Goal: Task Accomplishment & Management: Complete application form

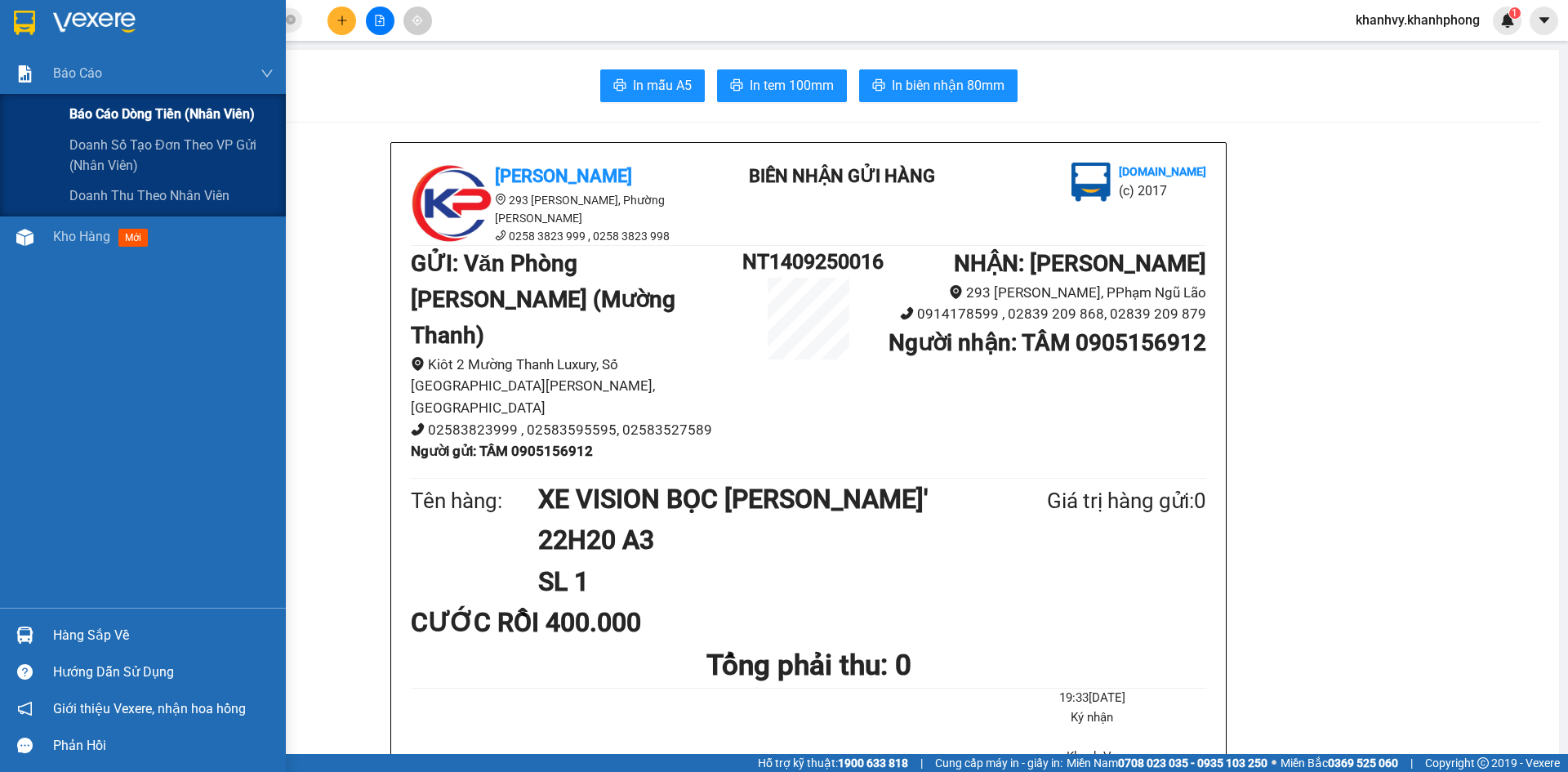
click at [123, 115] on span "Báo cáo dòng tiền (nhân viên)" at bounding box center [162, 114] width 186 height 21
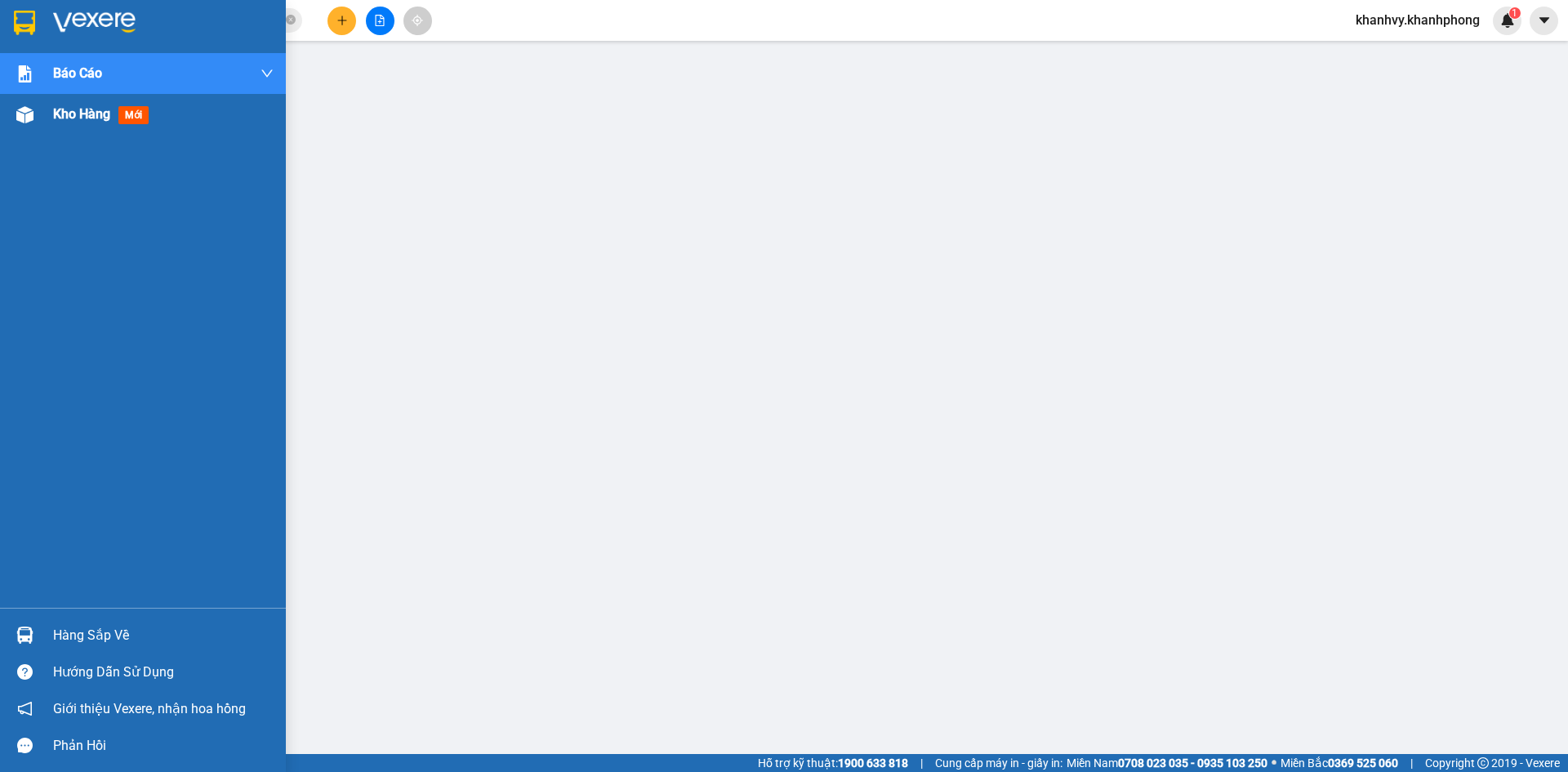
click at [105, 119] on span "Kho hàng" at bounding box center [82, 114] width 57 height 16
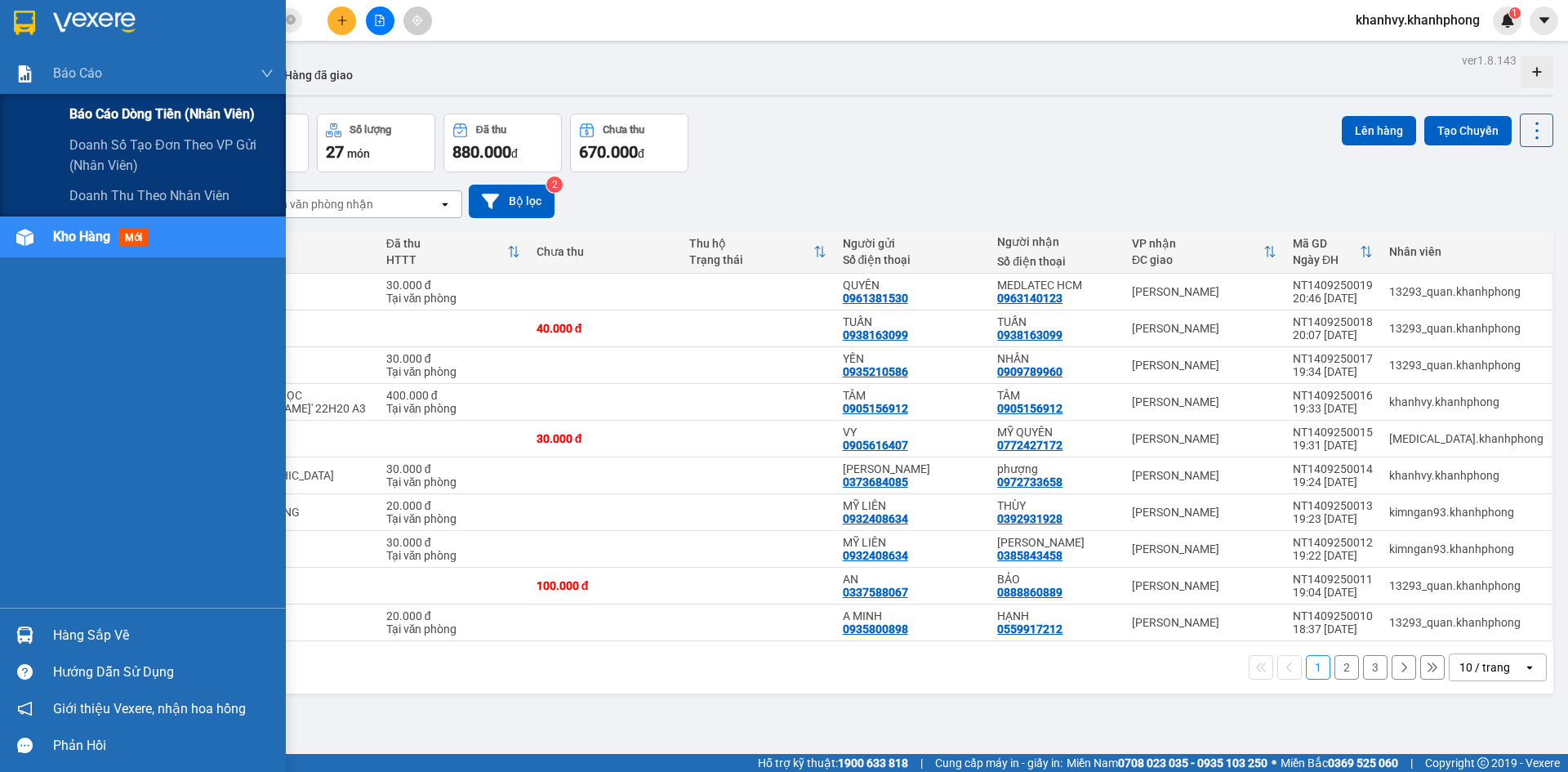
click at [88, 118] on span "Báo cáo dòng tiền (nhân viên)" at bounding box center [162, 114] width 186 height 21
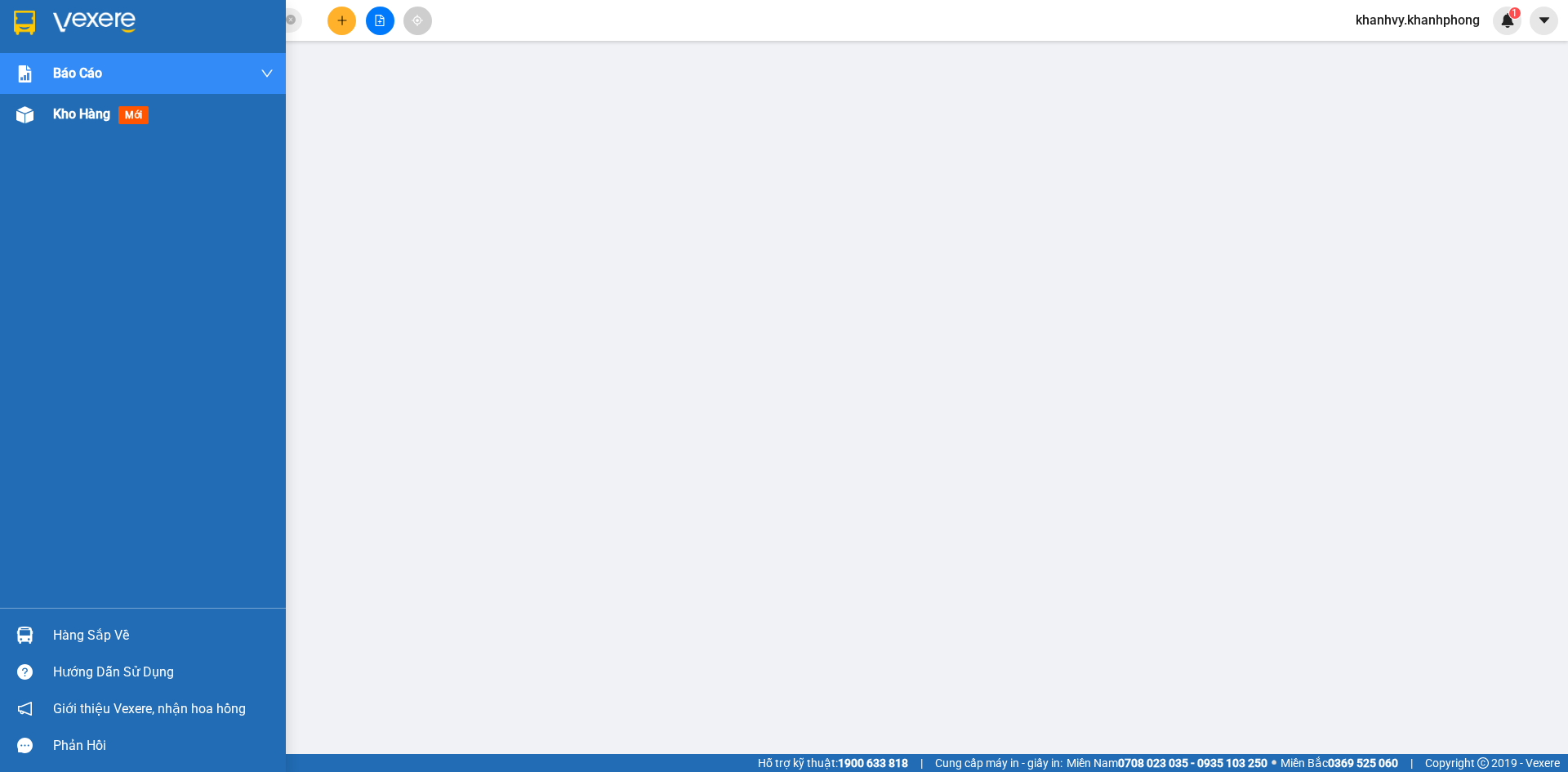
drag, startPoint x: 23, startPoint y: 108, endPoint x: 87, endPoint y: 100, distance: 64.5
click at [23, 108] on img at bounding box center [25, 114] width 17 height 17
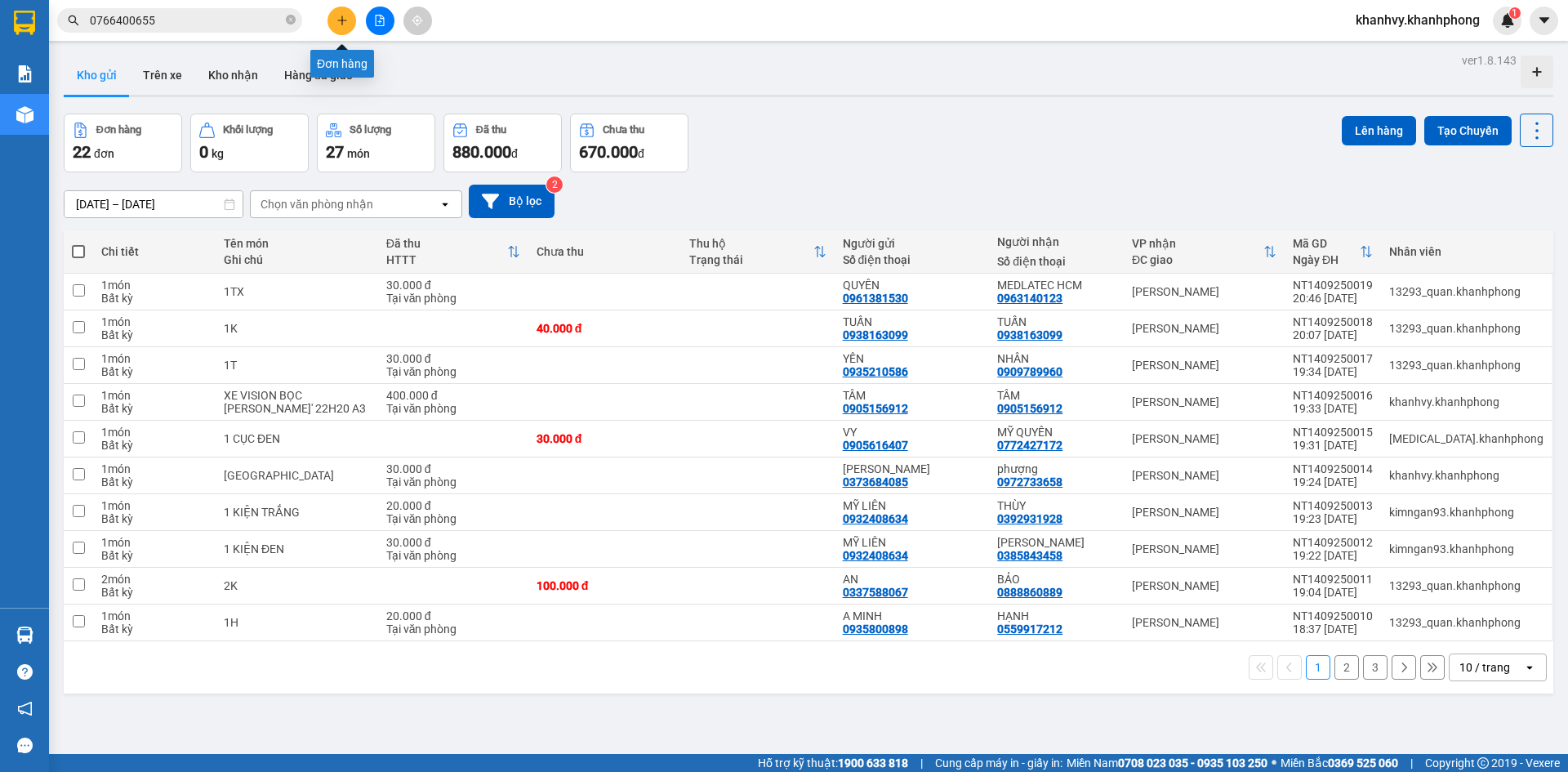
click at [348, 23] on button at bounding box center [342, 21] width 29 height 29
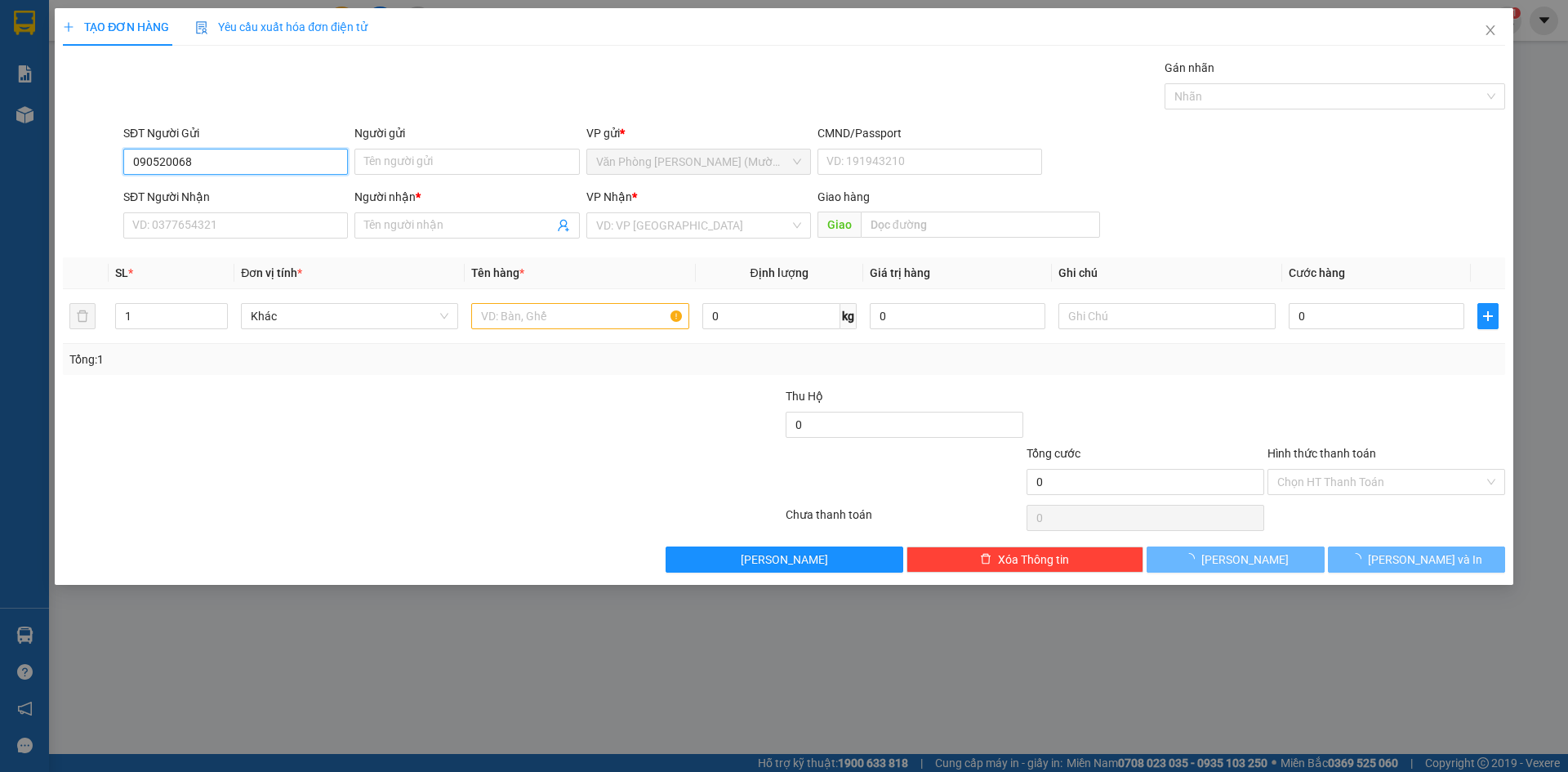
type input "0905200688"
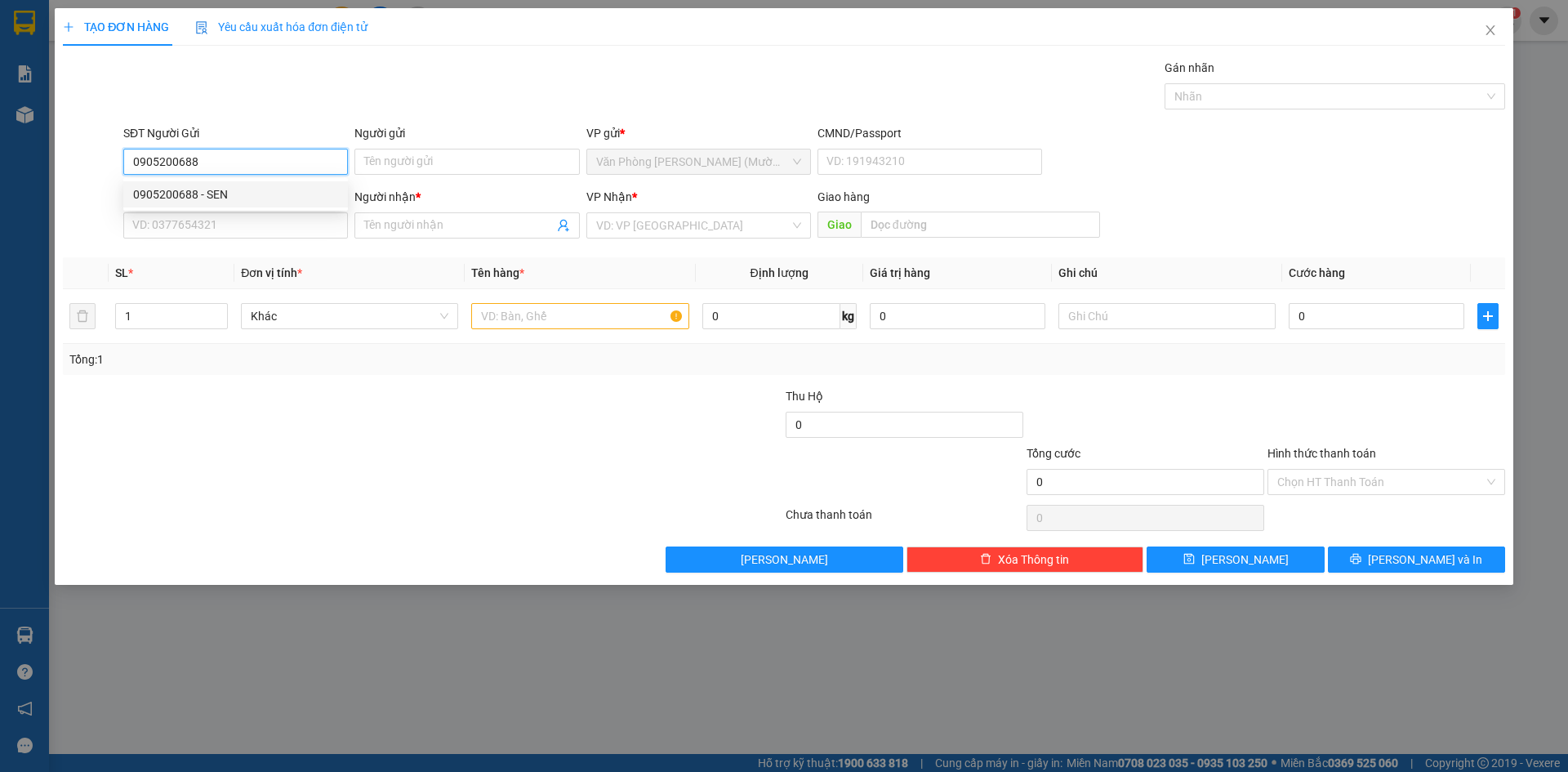
click at [232, 203] on div "0905200688 - SEN" at bounding box center [236, 194] width 205 height 18
type input "SEN"
type input "0905200688"
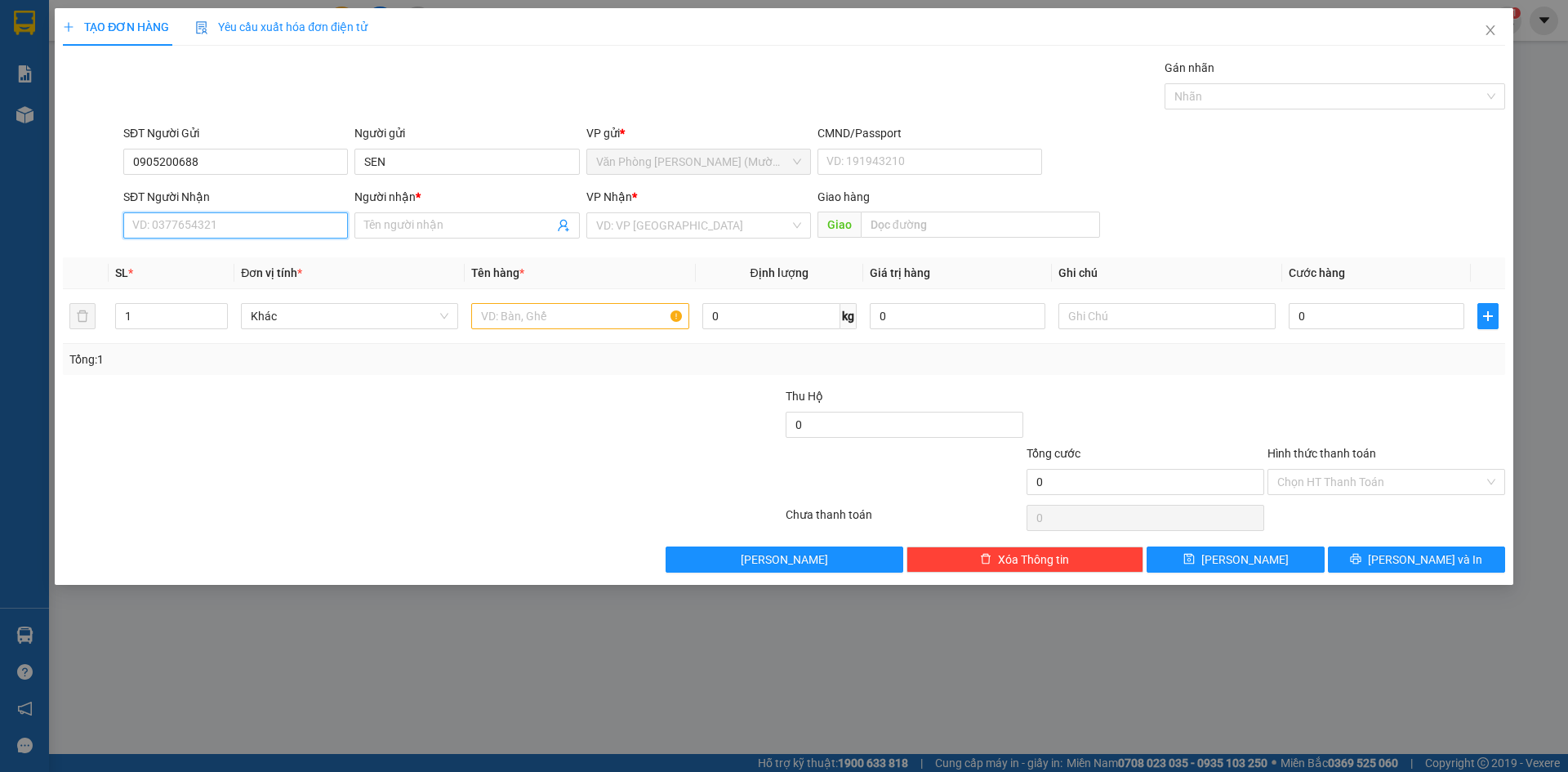
click at [236, 219] on input "SĐT Người Nhận" at bounding box center [235, 226] width 225 height 26
click at [255, 278] on div "0938866837 - [GEOGRAPHIC_DATA]" at bounding box center [236, 284] width 205 height 18
type input "0938866837"
type input "YẾN THƠ"
click at [616, 311] on input "text" at bounding box center [579, 316] width 218 height 26
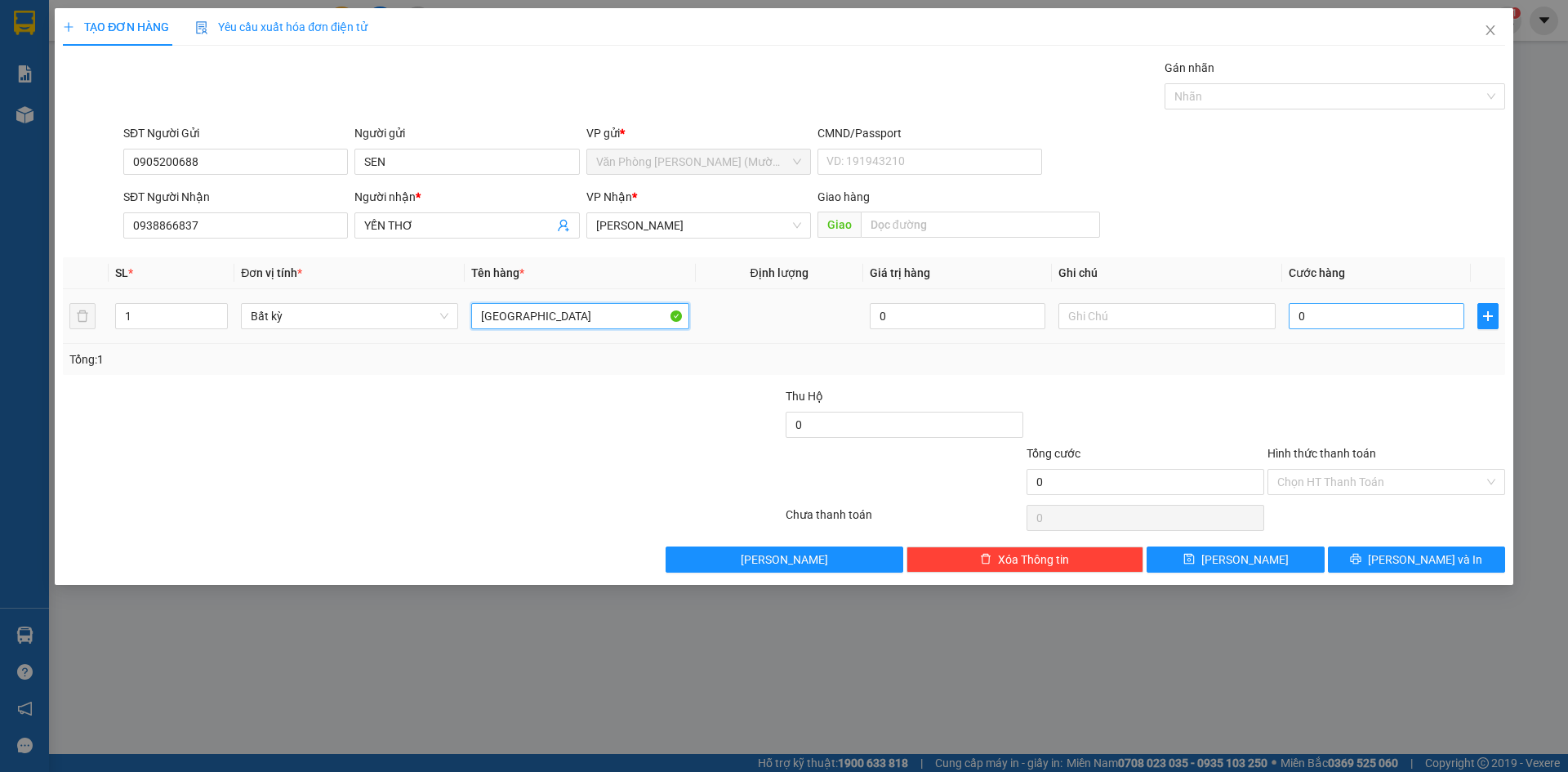
type input "[GEOGRAPHIC_DATA]"
click at [1315, 322] on input "0" at bounding box center [1376, 316] width 175 height 26
type input "3"
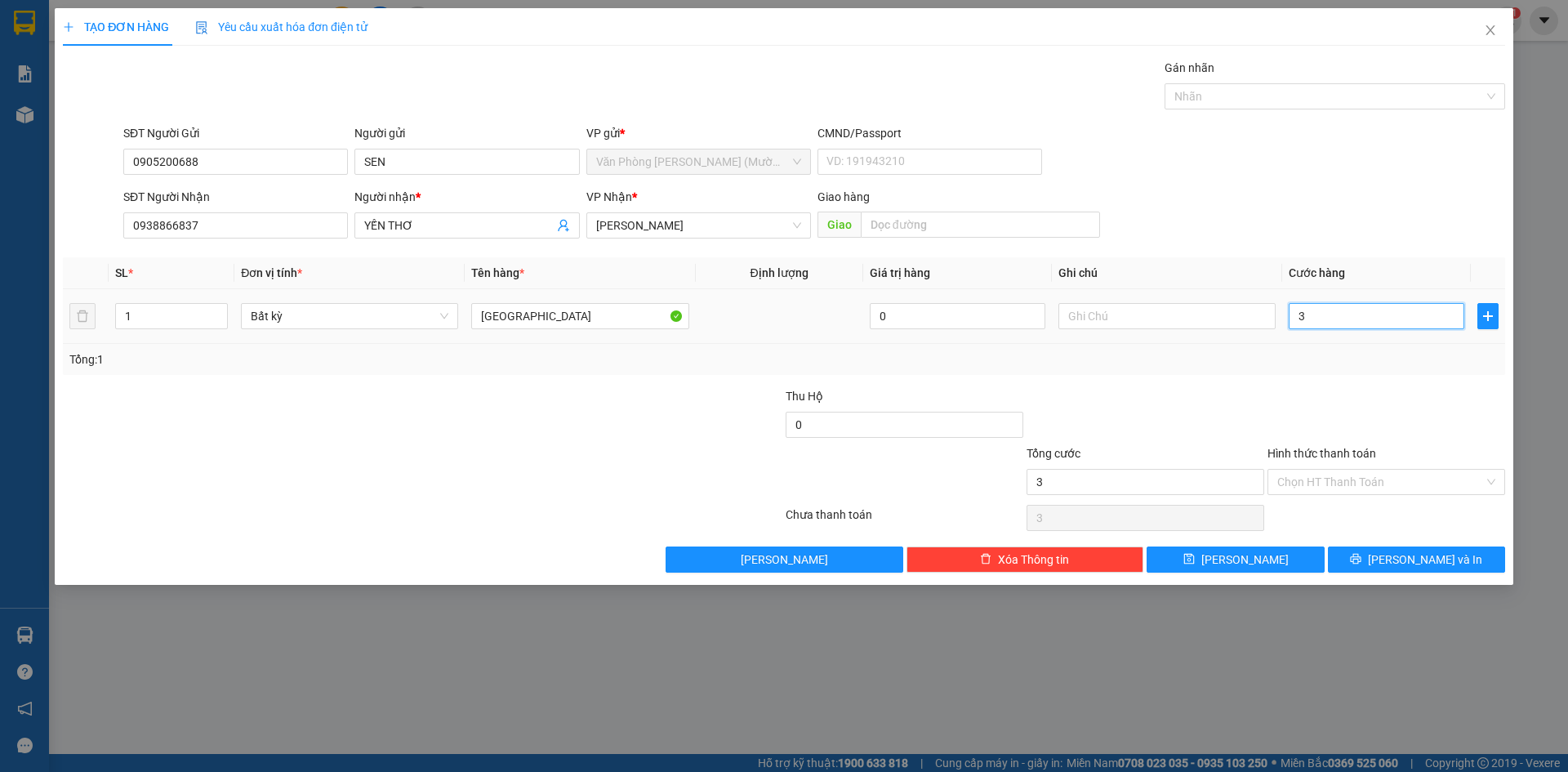
type input "30"
click at [1372, 444] on div "Hình thức thanh toán" at bounding box center [1387, 456] width 238 height 24
type input "30.000"
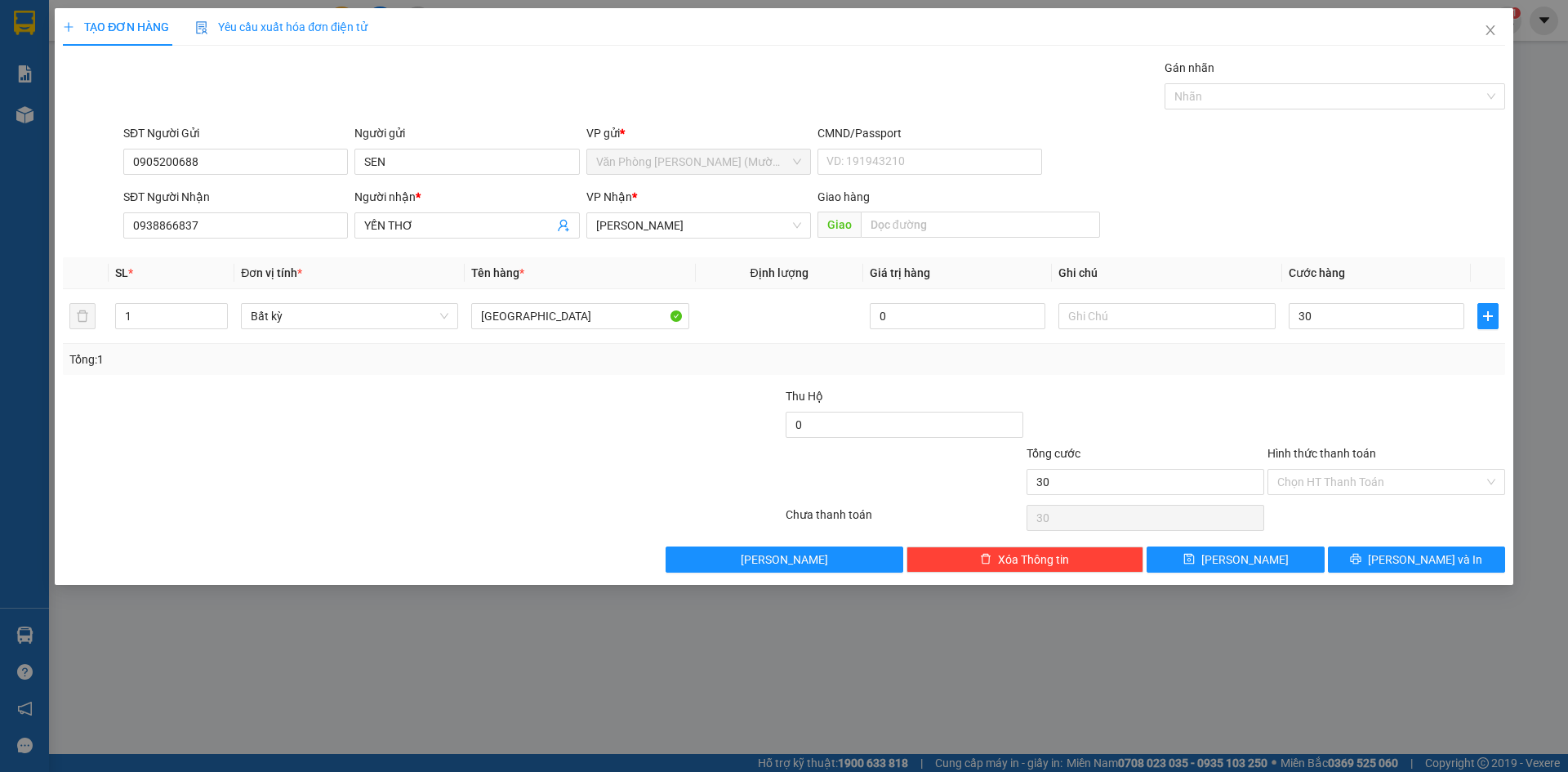
type input "30.000"
click at [1367, 485] on input "Hình thức thanh toán" at bounding box center [1381, 482] width 206 height 24
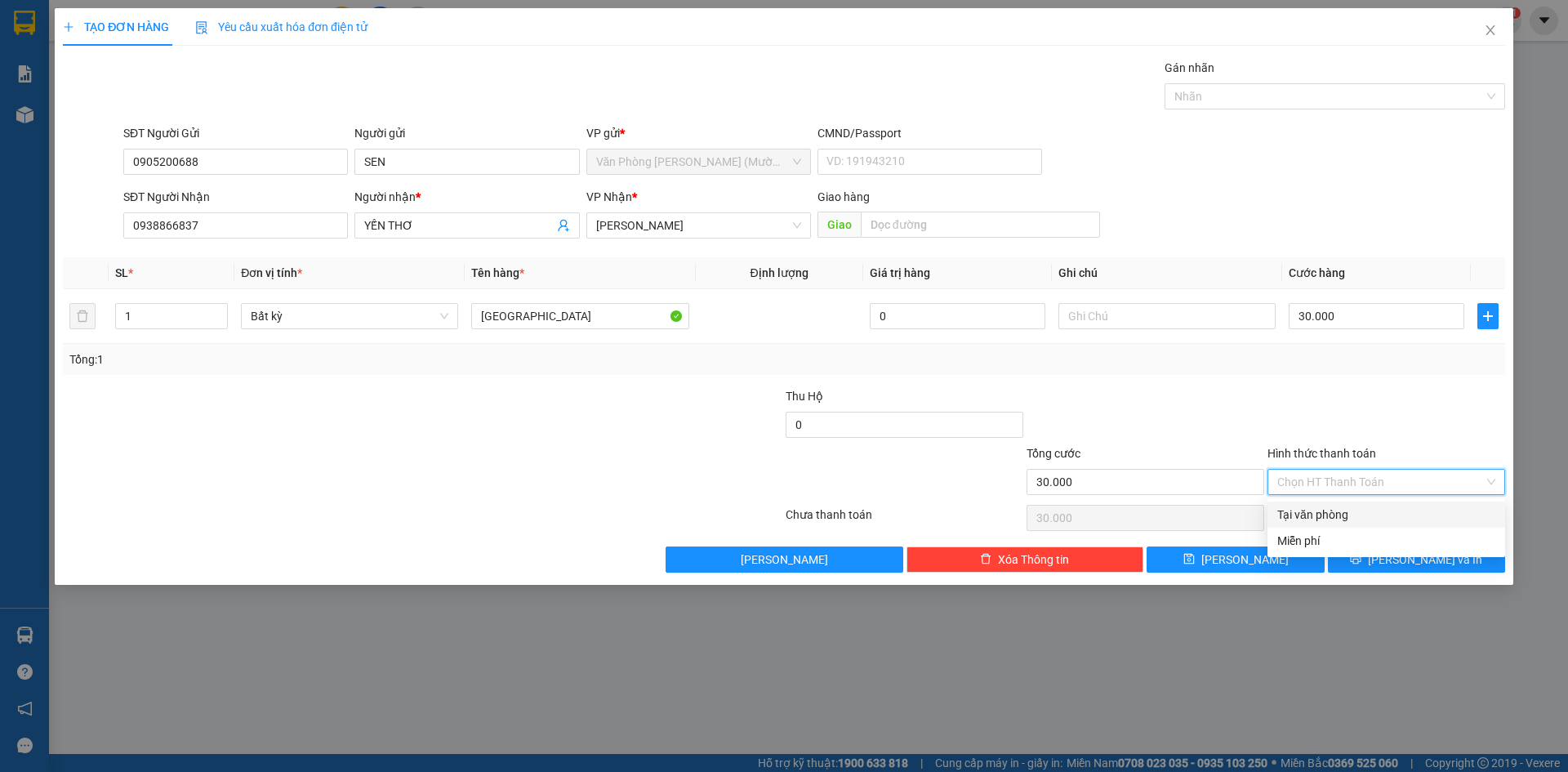
click at [1367, 514] on div "Tại văn phòng" at bounding box center [1386, 514] width 218 height 18
type input "0"
click at [1384, 560] on button "[PERSON_NAME] và In" at bounding box center [1416, 559] width 177 height 26
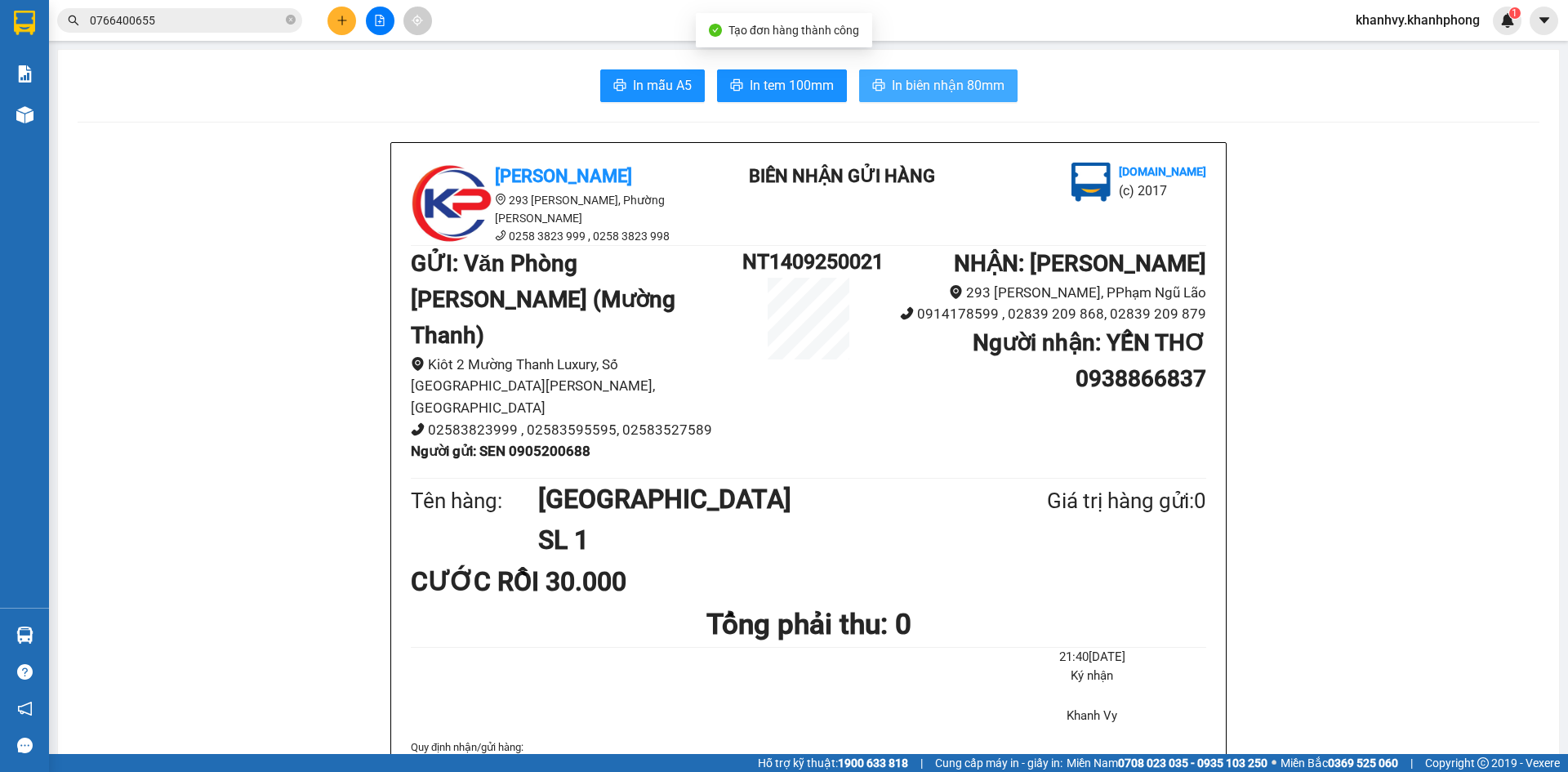
click at [909, 82] on span "In biên nhận 80mm" at bounding box center [949, 86] width 113 height 21
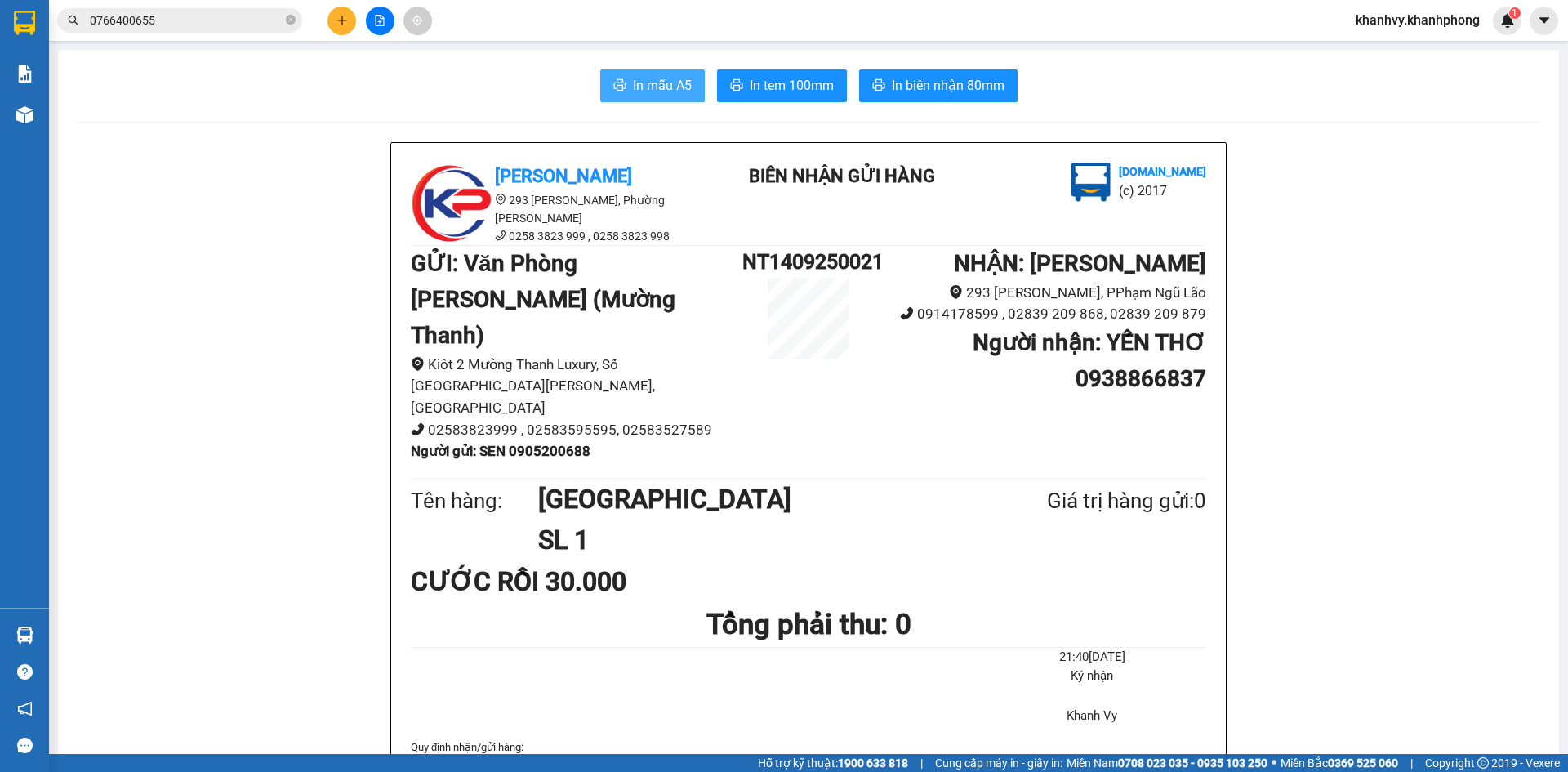
click at [628, 73] on button "In mẫu A5" at bounding box center [652, 86] width 105 height 33
